Goal: Task Accomplishment & Management: Use online tool/utility

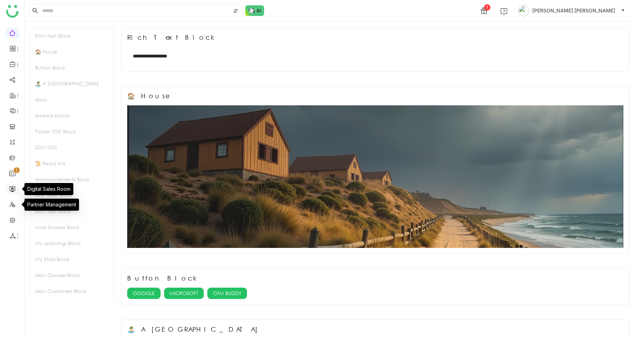
click at [10, 191] on link at bounding box center [12, 188] width 6 height 6
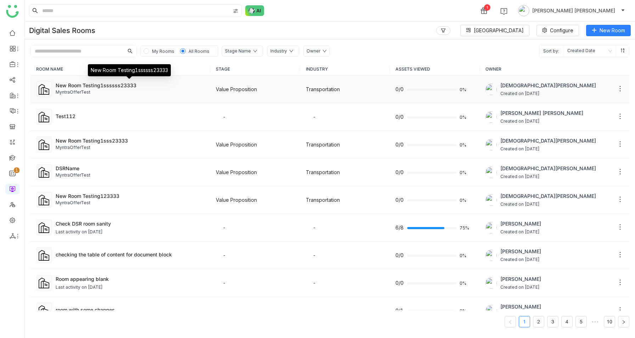
click at [134, 88] on div "New Room Testing1ssssss23333" at bounding box center [130, 85] width 149 height 7
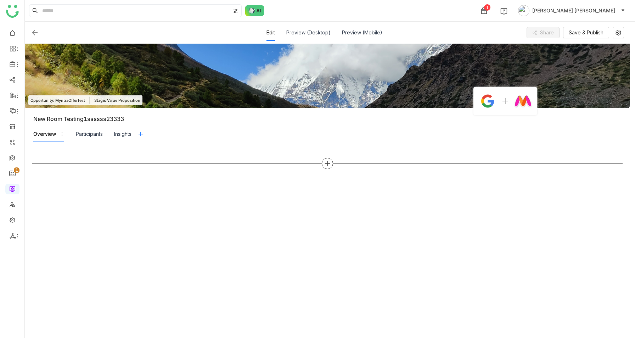
click at [329, 163] on icon at bounding box center [327, 163] width 6 height 6
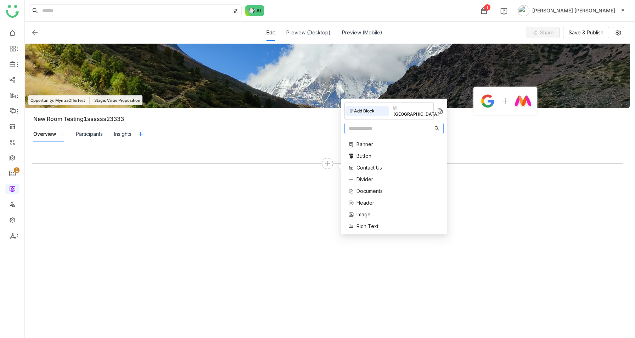
scroll to position [143, 0]
click at [368, 184] on span "Mutual Action Plan" at bounding box center [378, 187] width 43 height 7
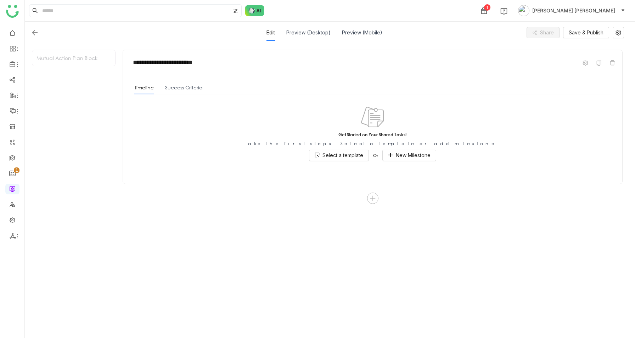
scroll to position [73, 0]
